Goal: Find contact information: Obtain details needed to contact an individual or organization

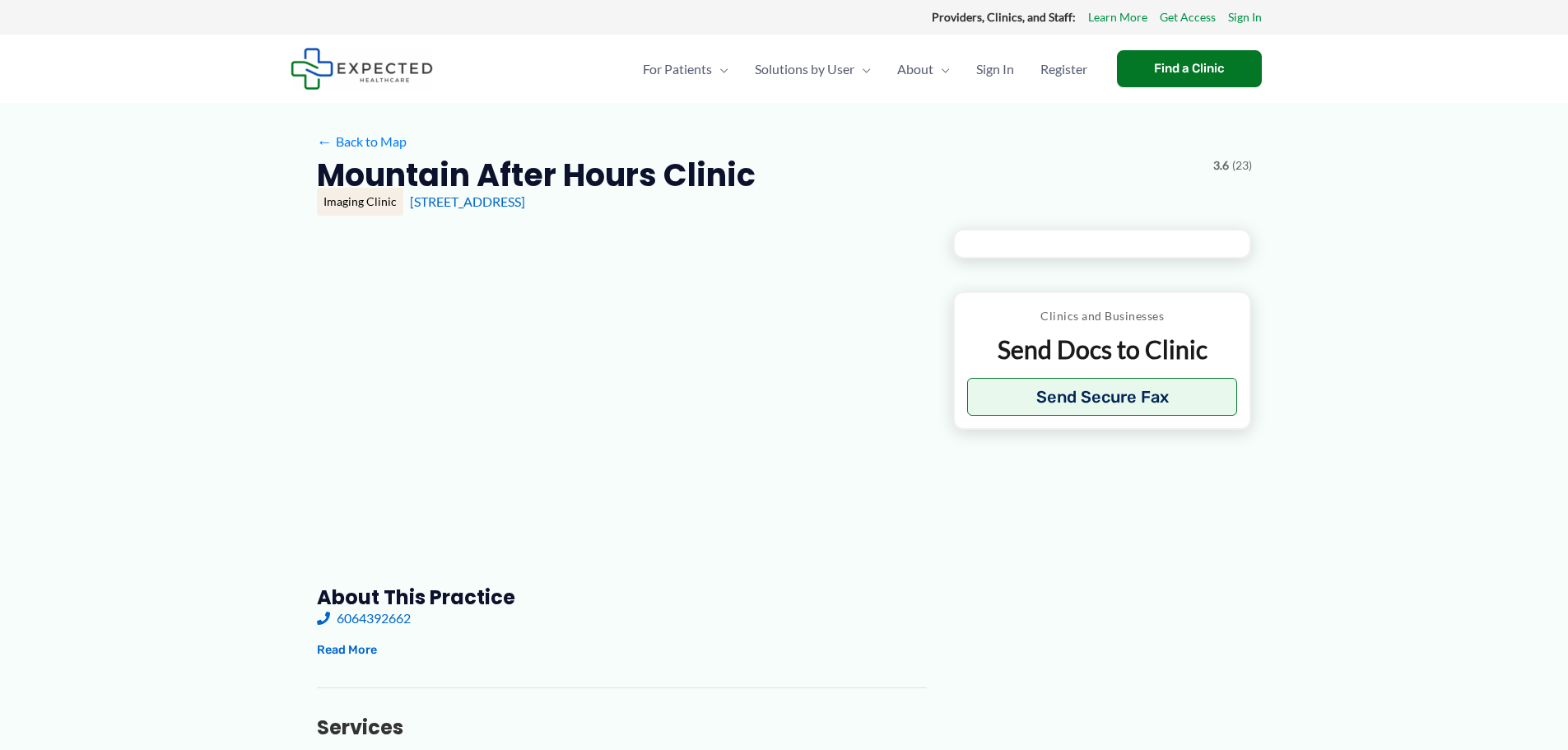
type input "**********"
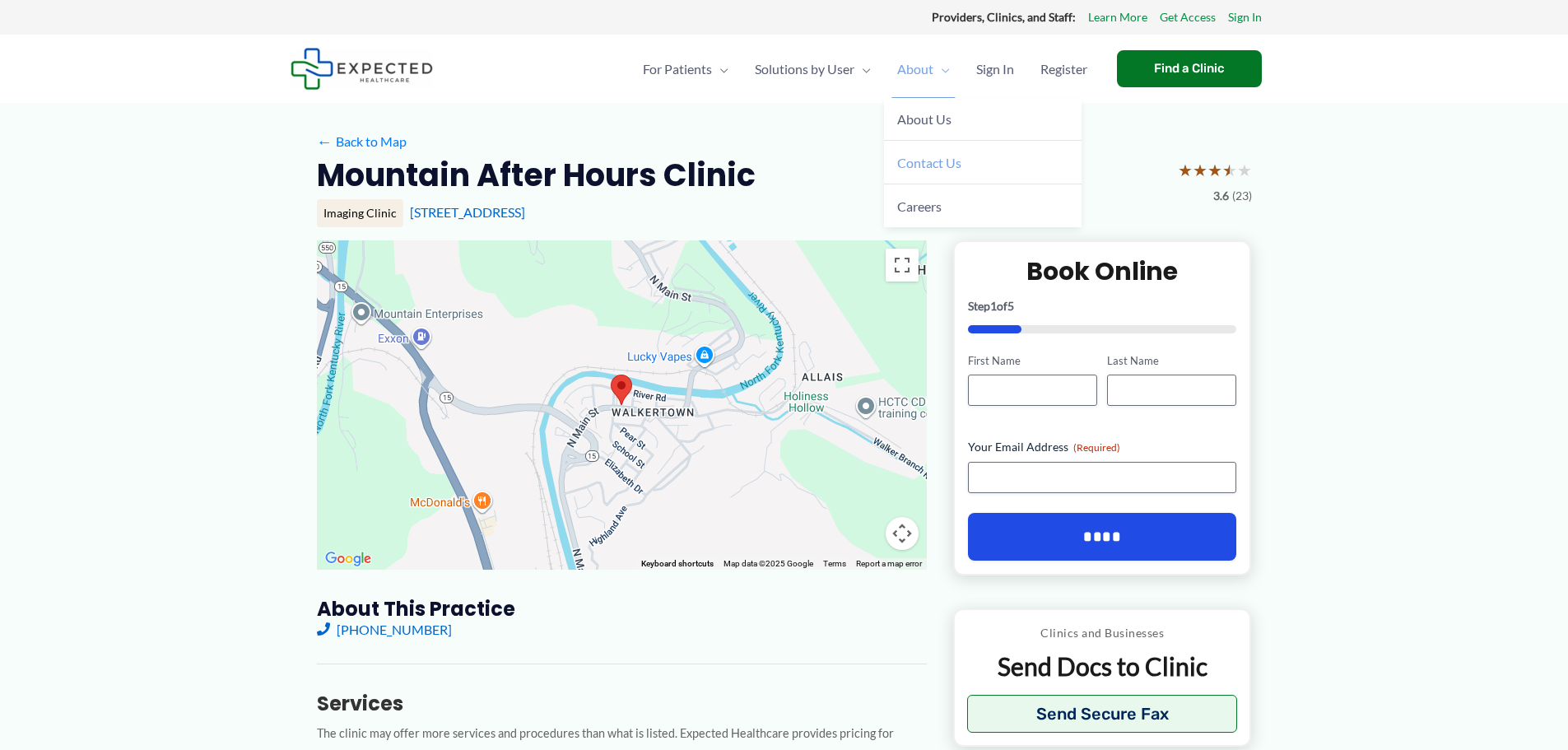
click at [933, 154] on link "Contact Us" at bounding box center [983, 162] width 198 height 43
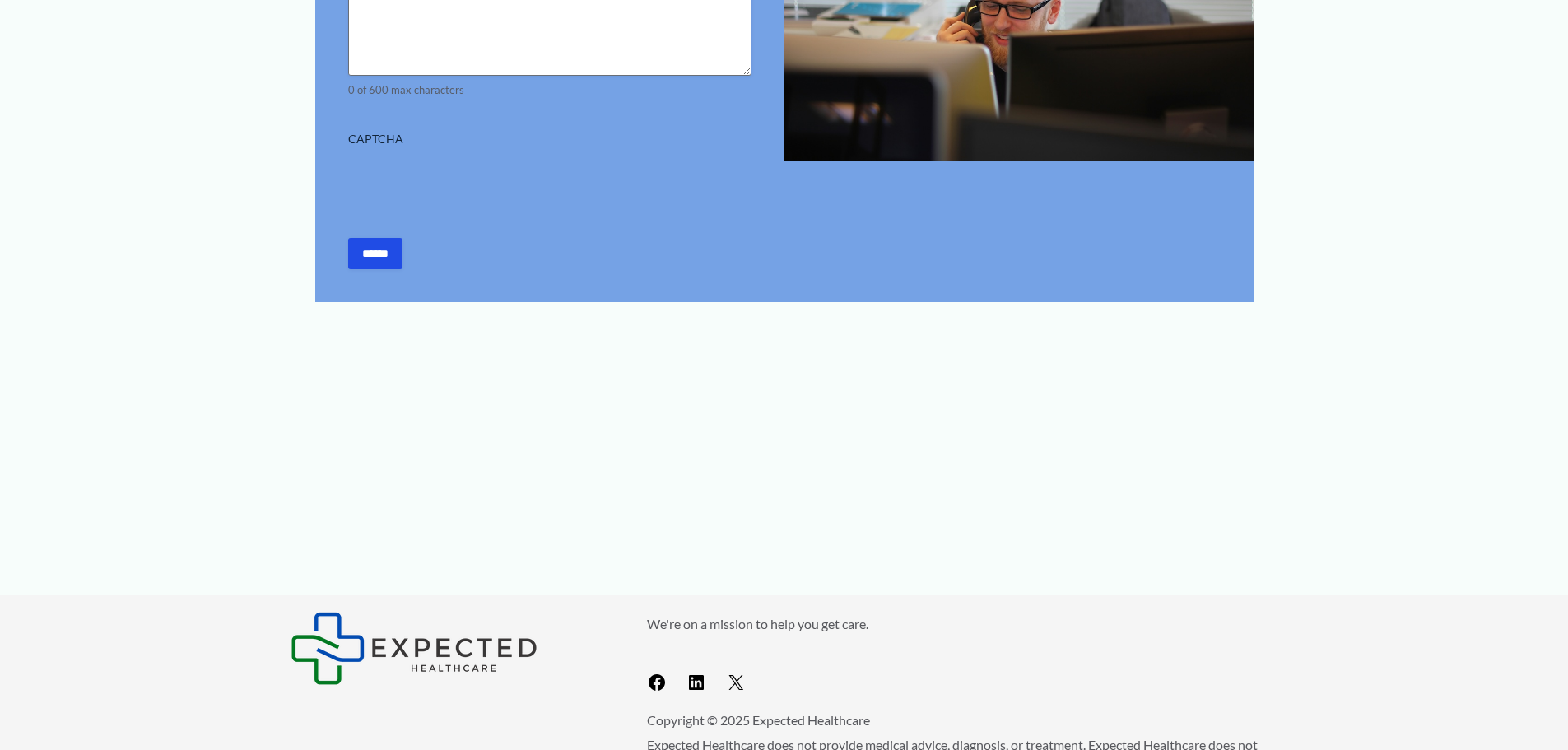
scroll to position [823, 0]
